Goal: Information Seeking & Learning: Learn about a topic

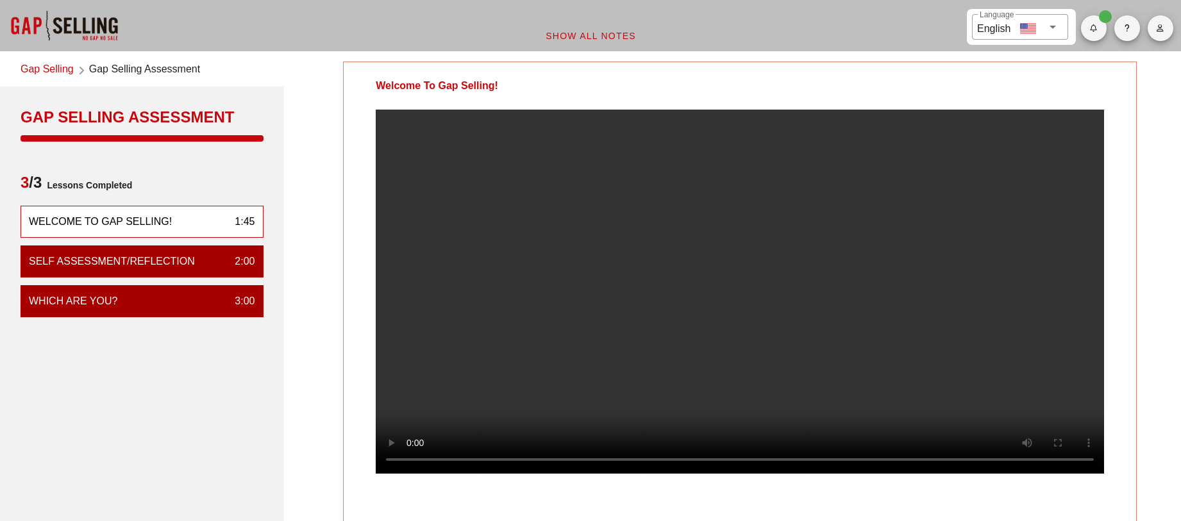
click at [49, 22] on div at bounding box center [64, 25] width 128 height 51
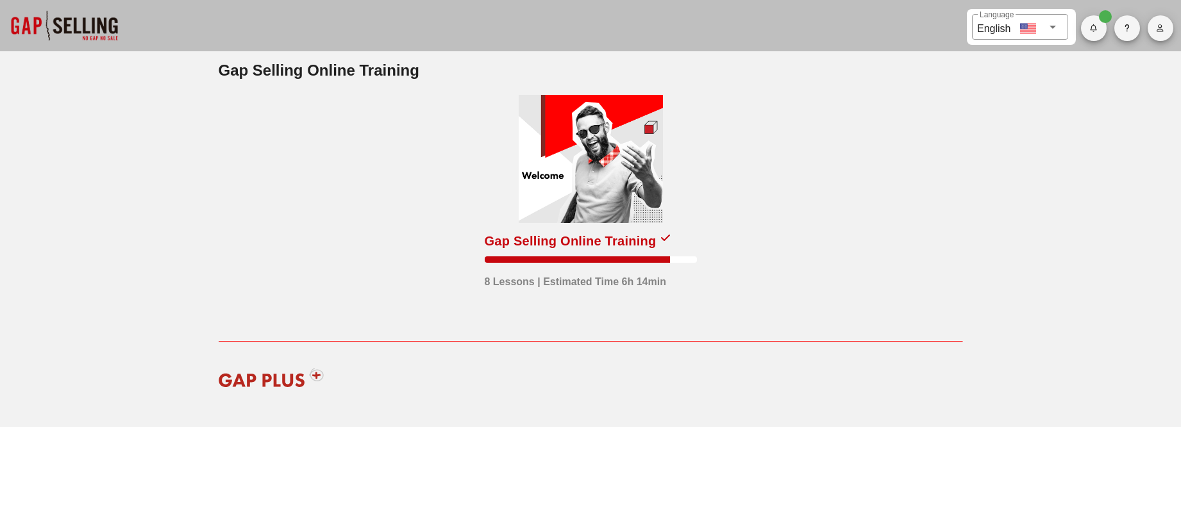
click at [625, 157] on div at bounding box center [591, 159] width 144 height 128
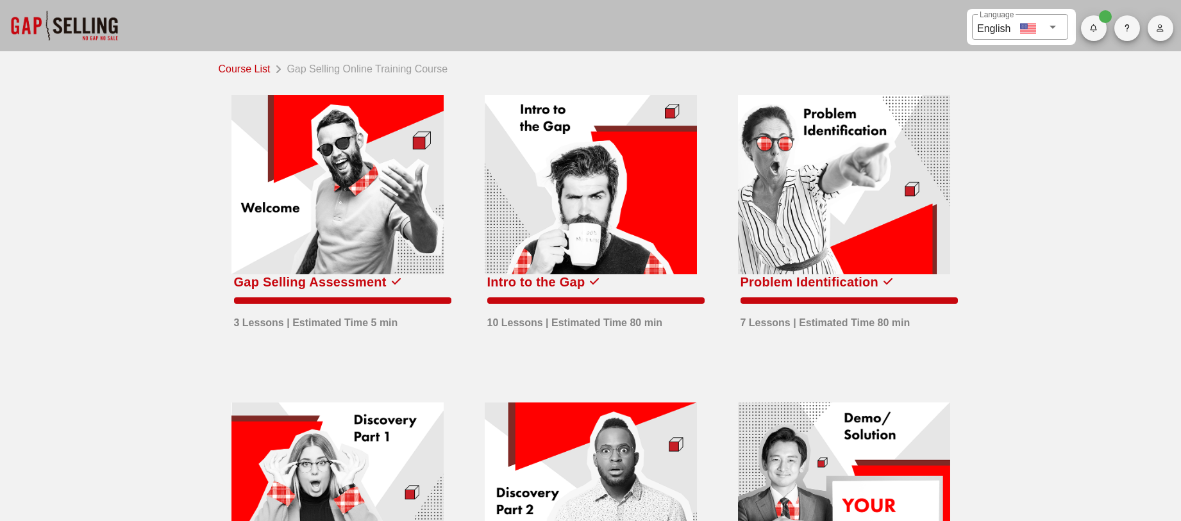
click at [650, 174] on div at bounding box center [591, 185] width 212 height 180
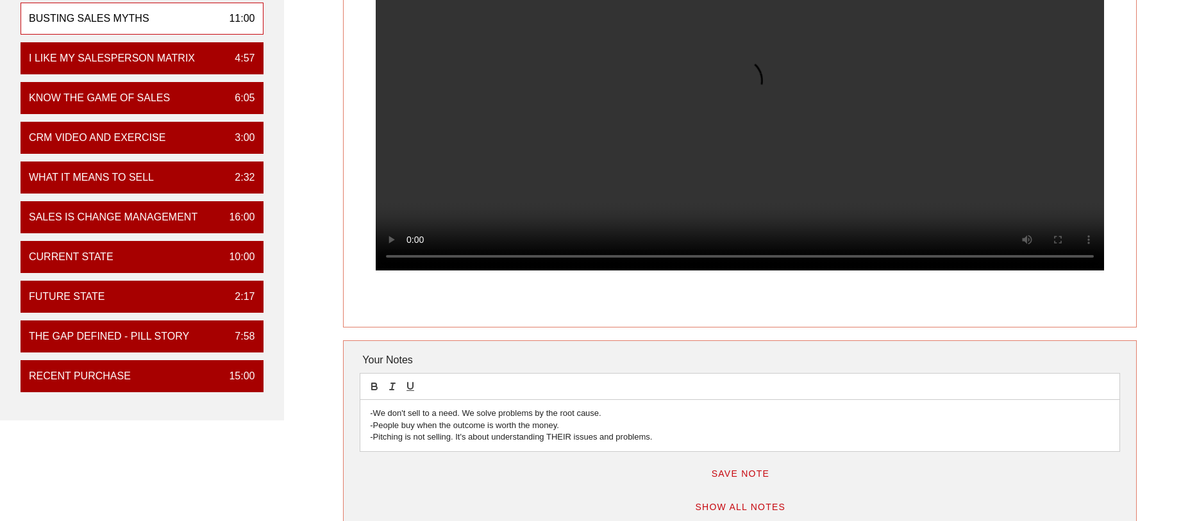
scroll to position [128, 0]
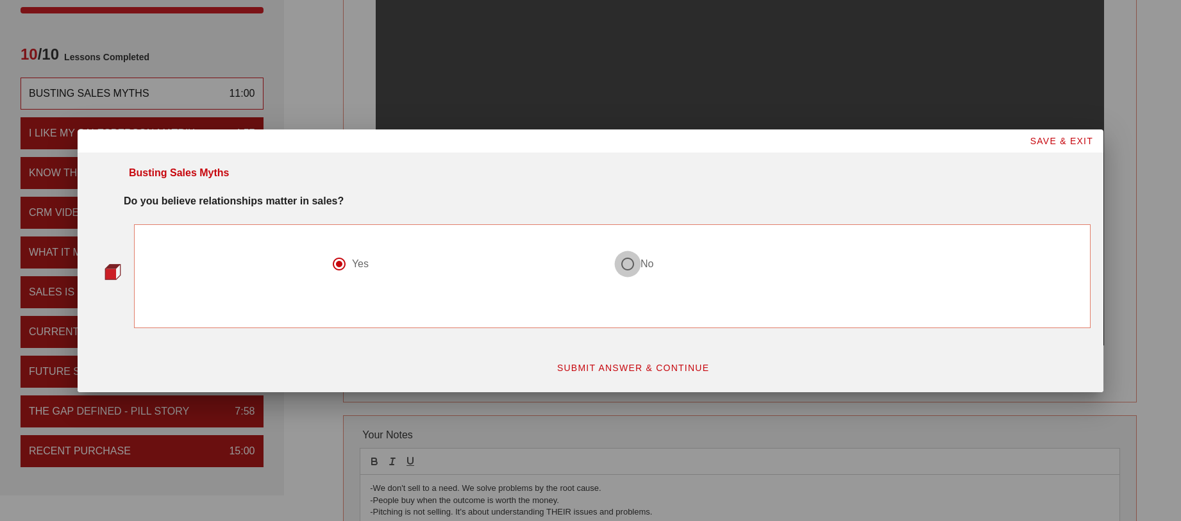
click at [630, 271] on div at bounding box center [628, 264] width 22 height 22
radio input "false"
radio input "true"
click at [358, 264] on div "Yes" at bounding box center [360, 264] width 17 height 13
radio input "true"
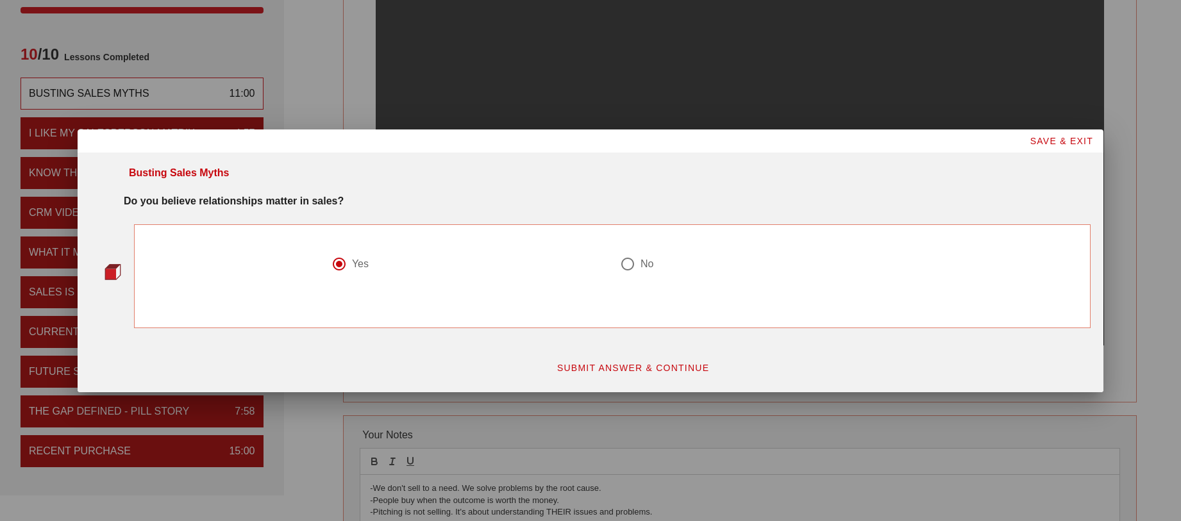
click at [648, 375] on button "SUBMIT ANSWER & CONTINUE" at bounding box center [633, 368] width 174 height 23
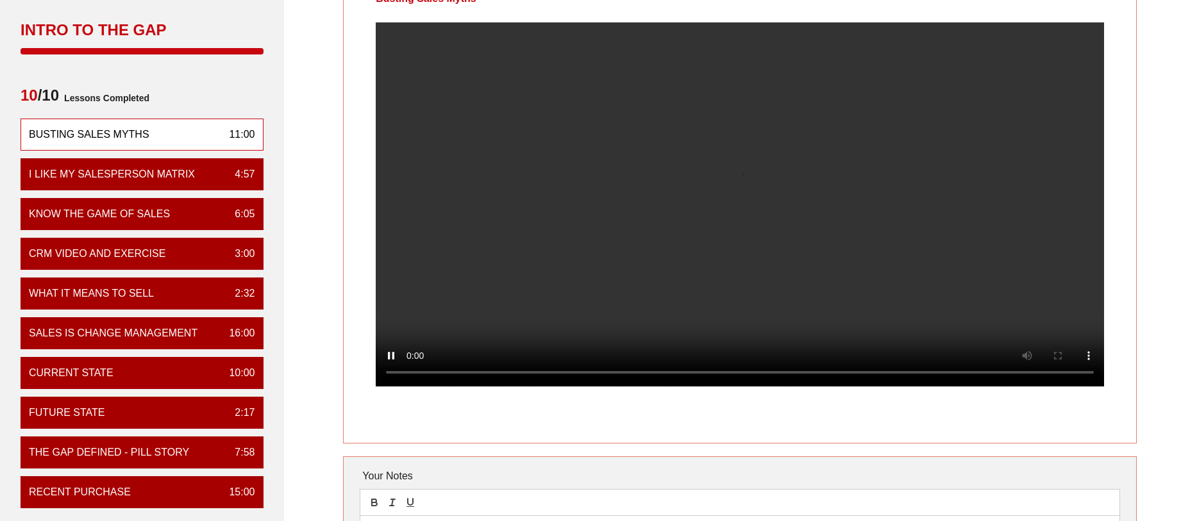
scroll to position [64, 0]
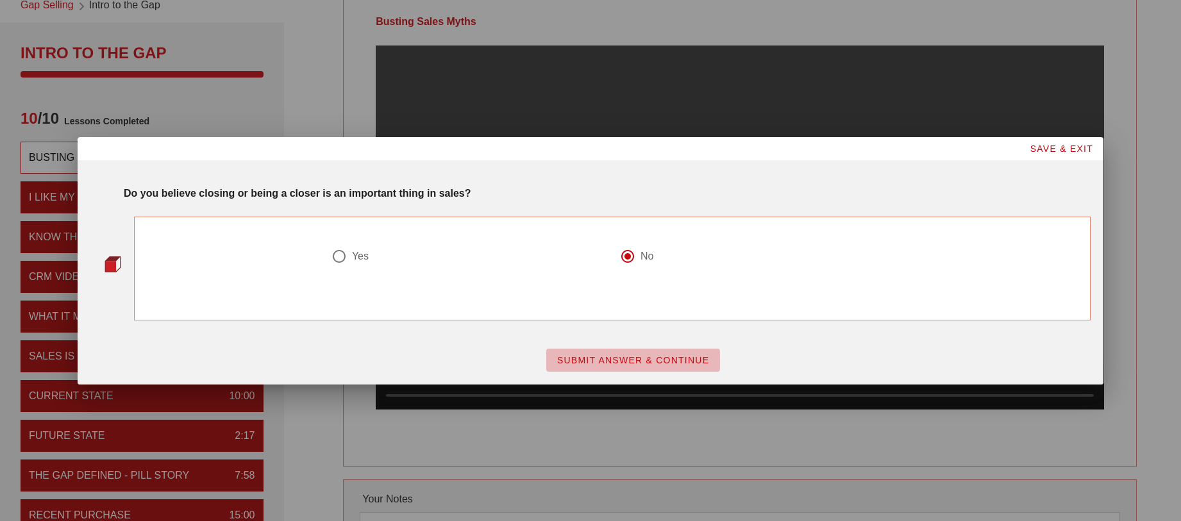
click at [667, 360] on span "SUBMIT ANSWER & CONTINUE" at bounding box center [633, 360] width 153 height 10
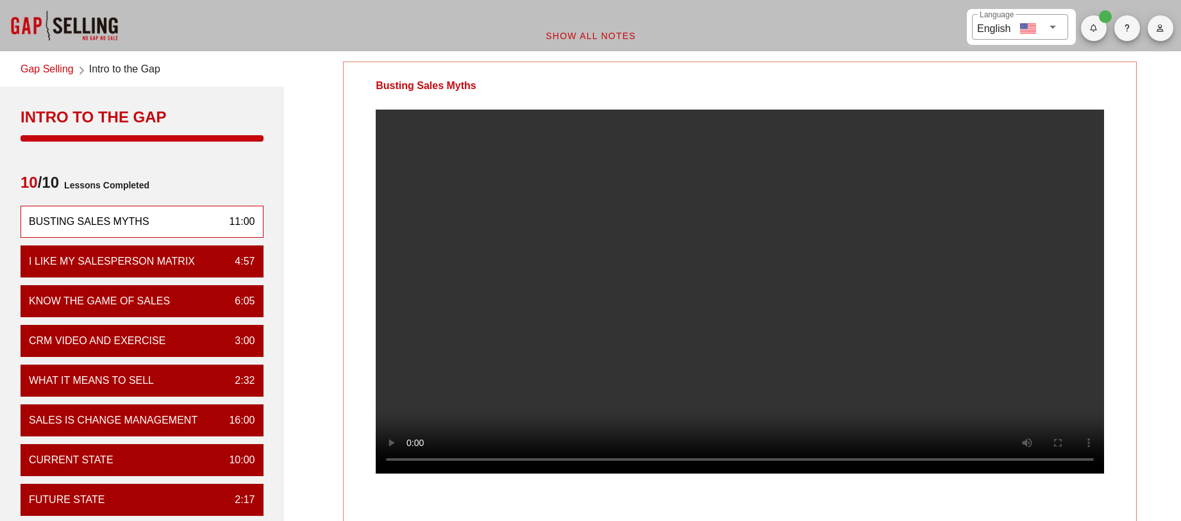
click at [751, 273] on video at bounding box center [740, 292] width 728 height 364
click at [757, 273] on video at bounding box center [740, 292] width 728 height 364
